Goal: Task Accomplishment & Management: Use online tool/utility

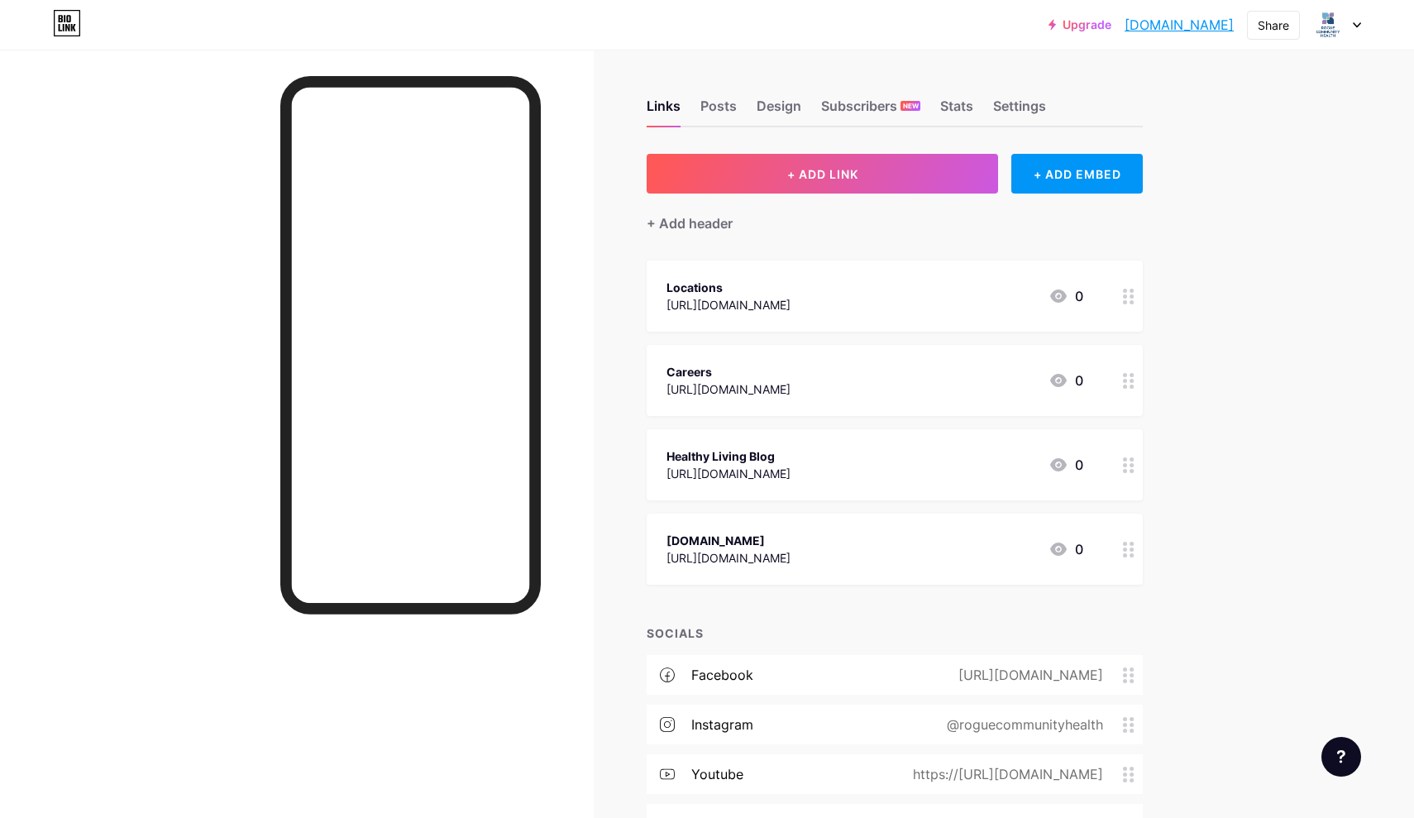
scroll to position [108, 0]
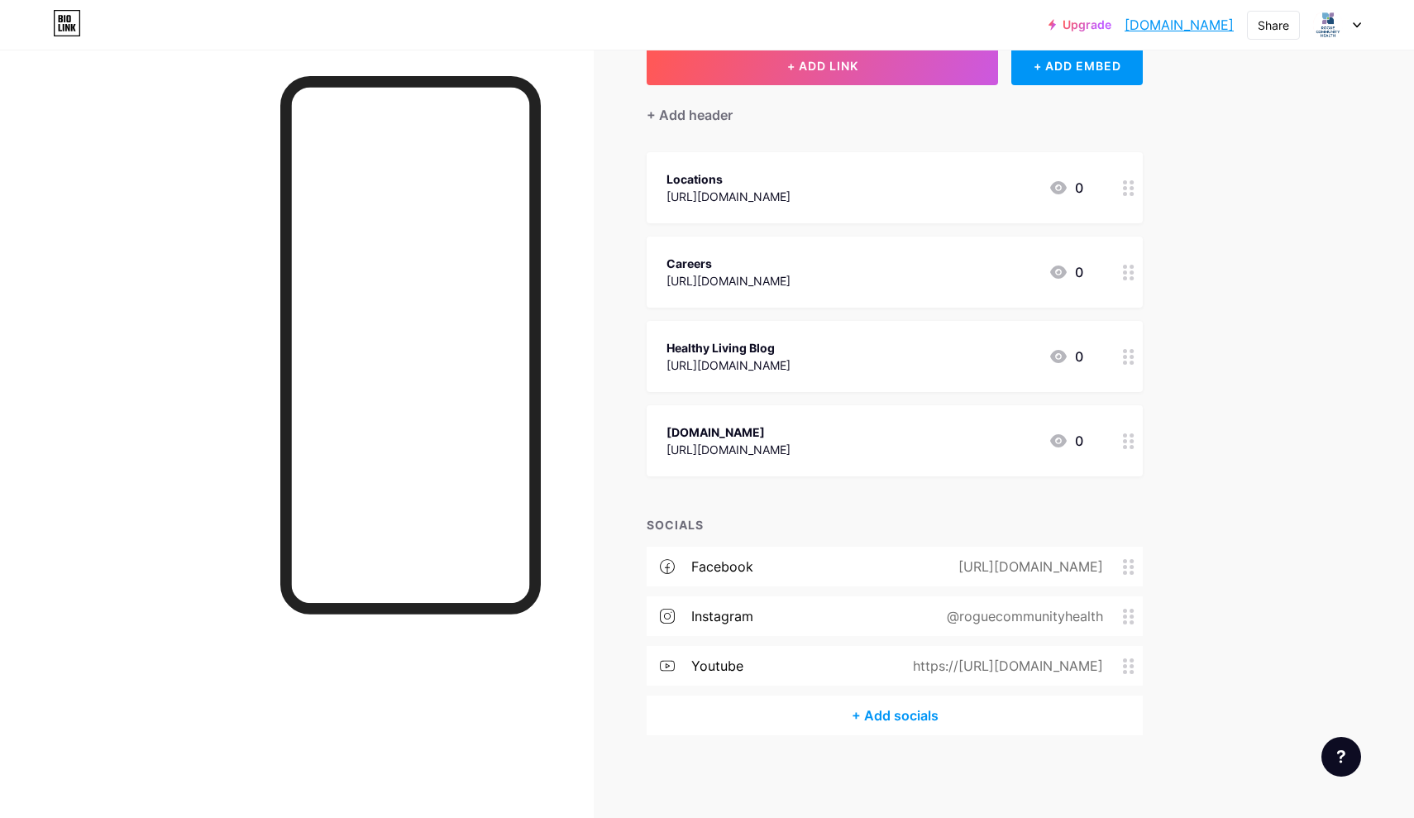
scroll to position [108, 0]
click at [745, 69] on button "+ ADD LINK" at bounding box center [822, 66] width 351 height 40
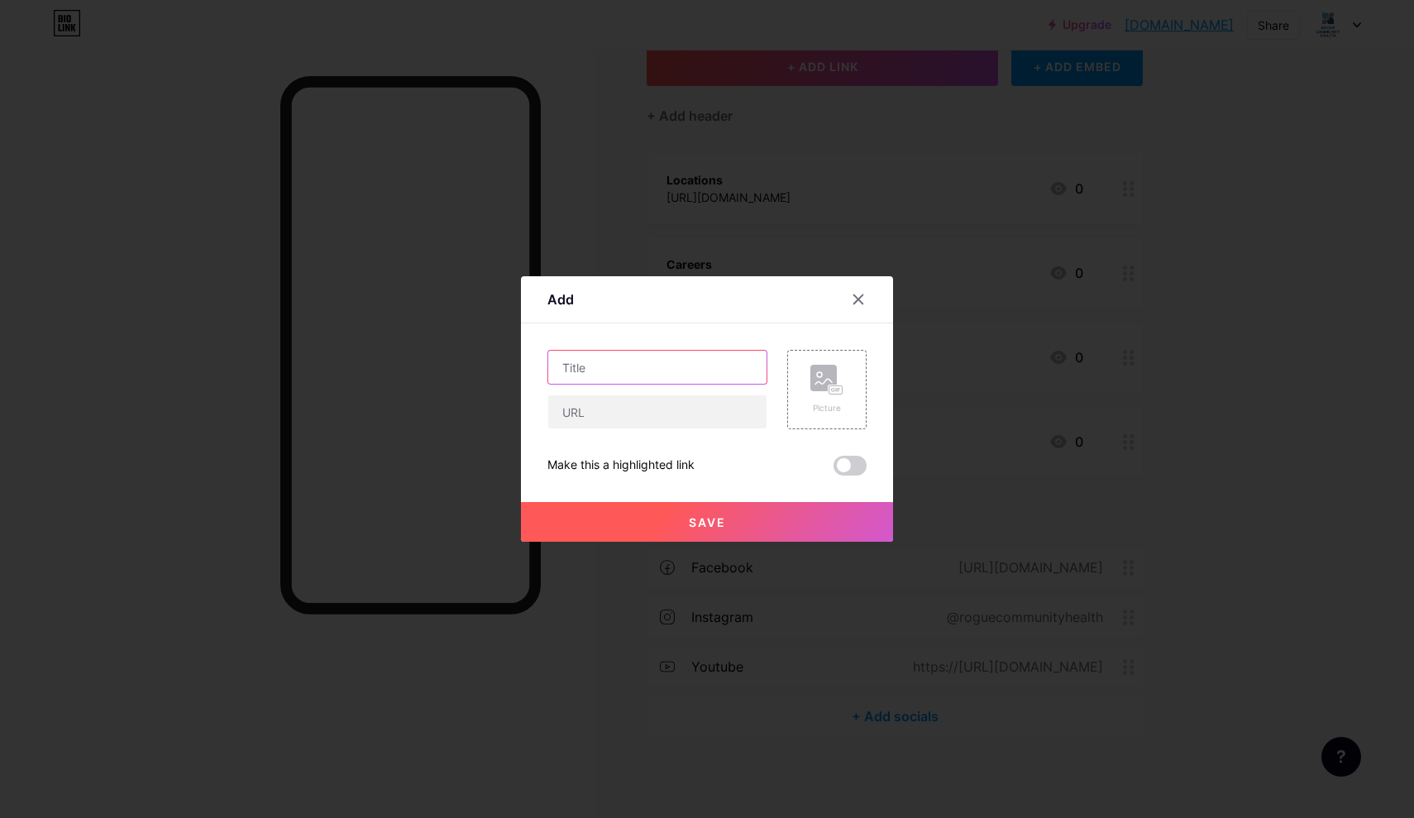
click at [662, 383] on input "text" at bounding box center [657, 367] width 218 height 33
type input "G"
type input "Get Help With Insurance"
click at [609, 414] on input "text" at bounding box center [657, 411] width 218 height 33
paste input "[URL][DOMAIN_NAME]"
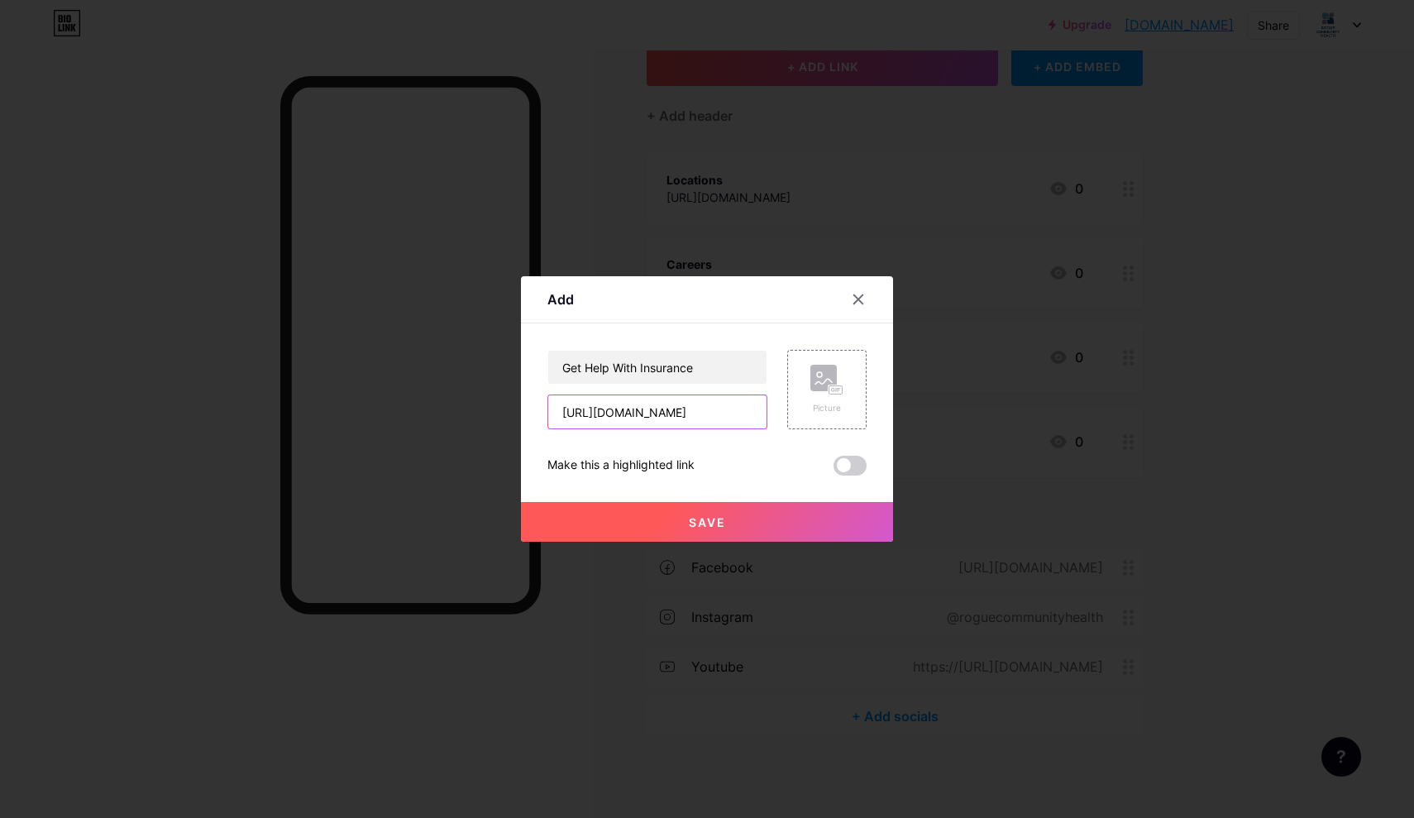
type input "[URL][DOMAIN_NAME]"
click at [691, 515] on span "Save" at bounding box center [707, 522] width 37 height 14
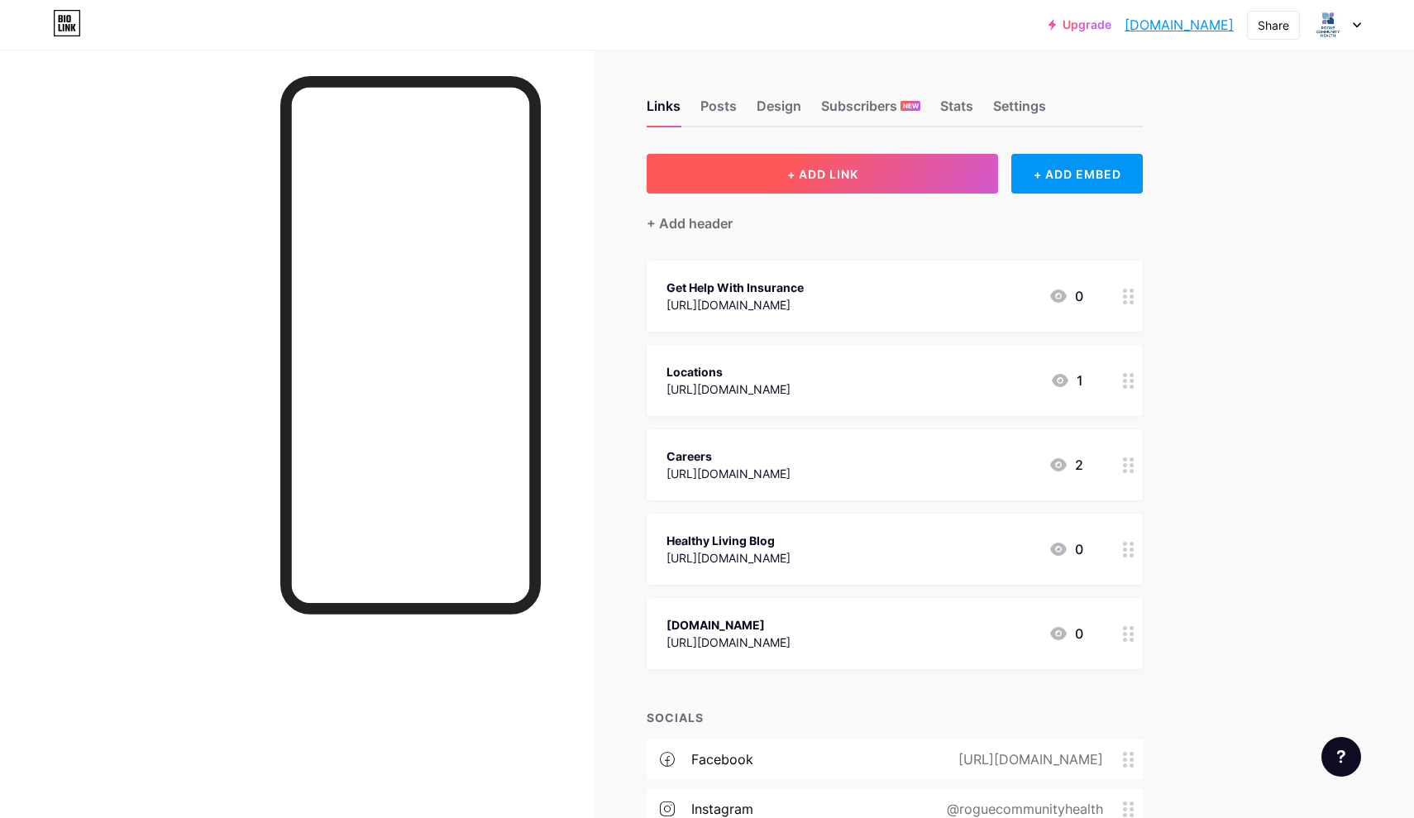
scroll to position [0, 0]
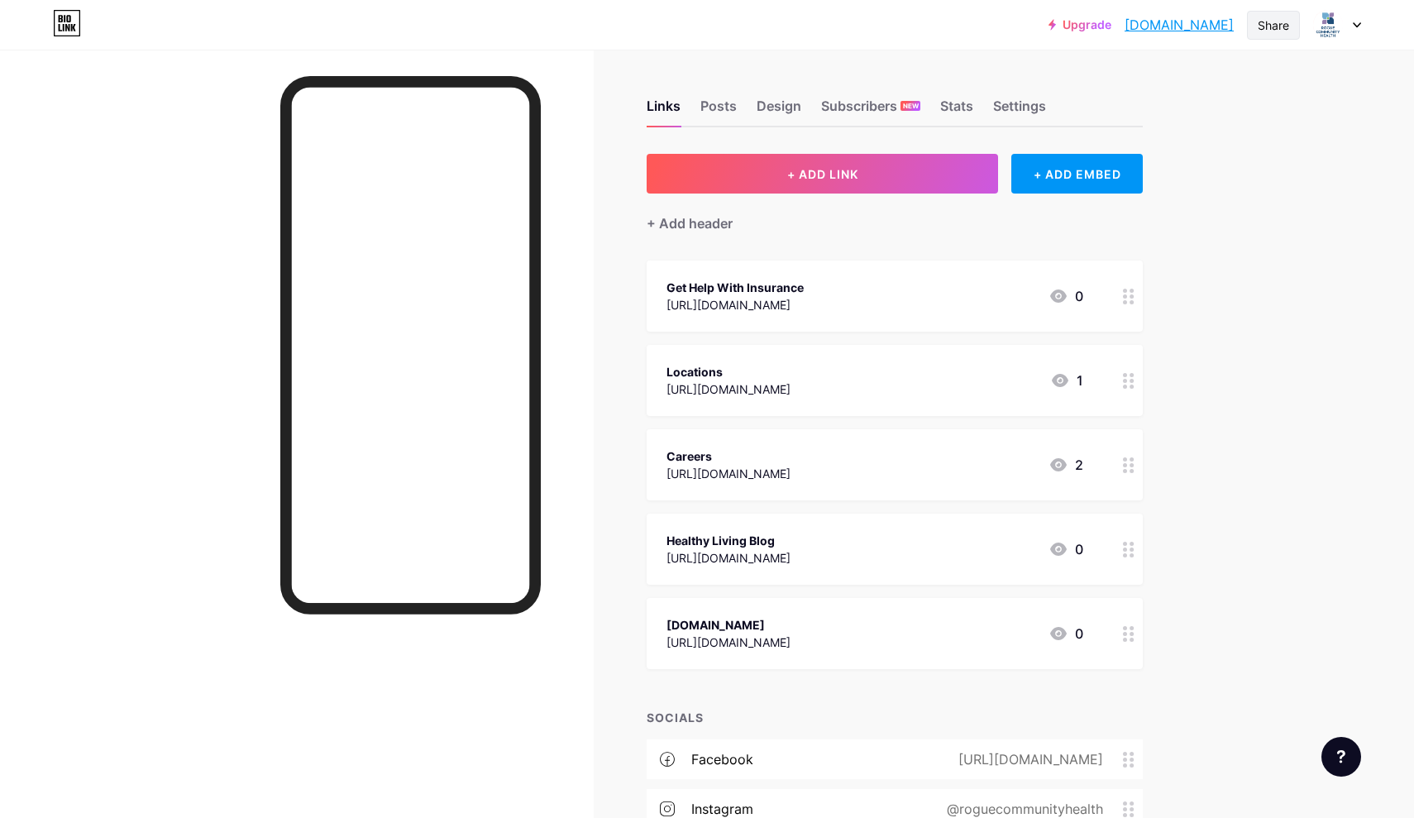
click at [1268, 24] on div "Share" at bounding box center [1273, 25] width 31 height 17
click at [1226, 82] on div "Copy link" at bounding box center [1176, 85] width 246 height 40
click at [1241, 92] on div "Copy link" at bounding box center [1176, 85] width 246 height 40
click at [1174, 78] on div "Copy link" at bounding box center [1176, 85] width 246 height 40
